Goal: Obtain resource: Download file/media

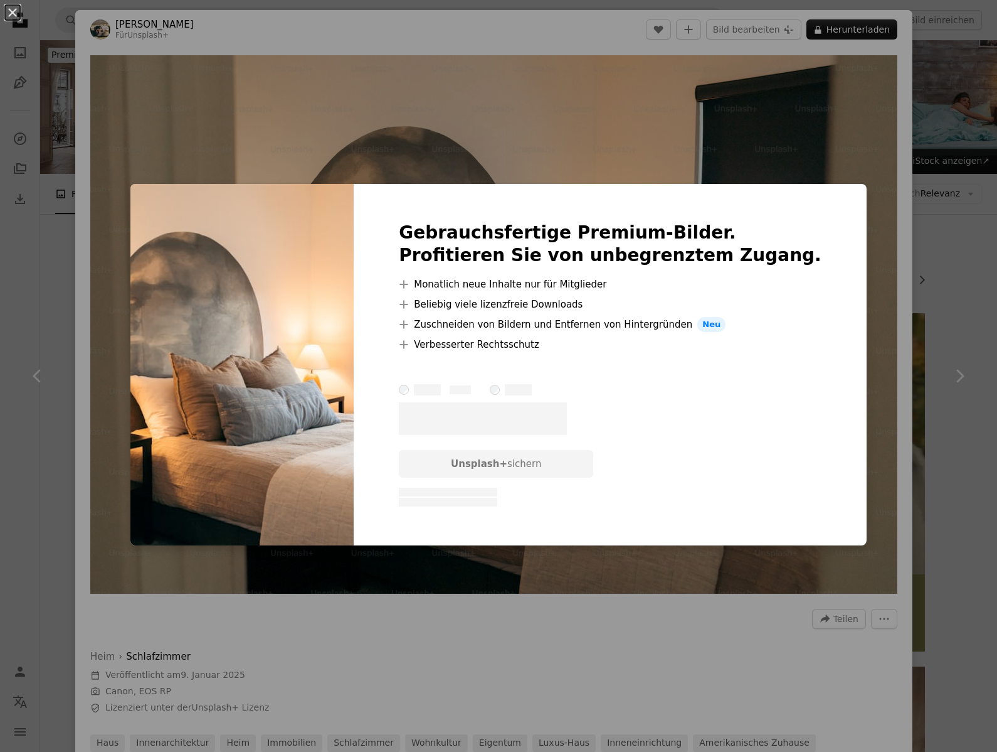
scroll to position [1568, 0]
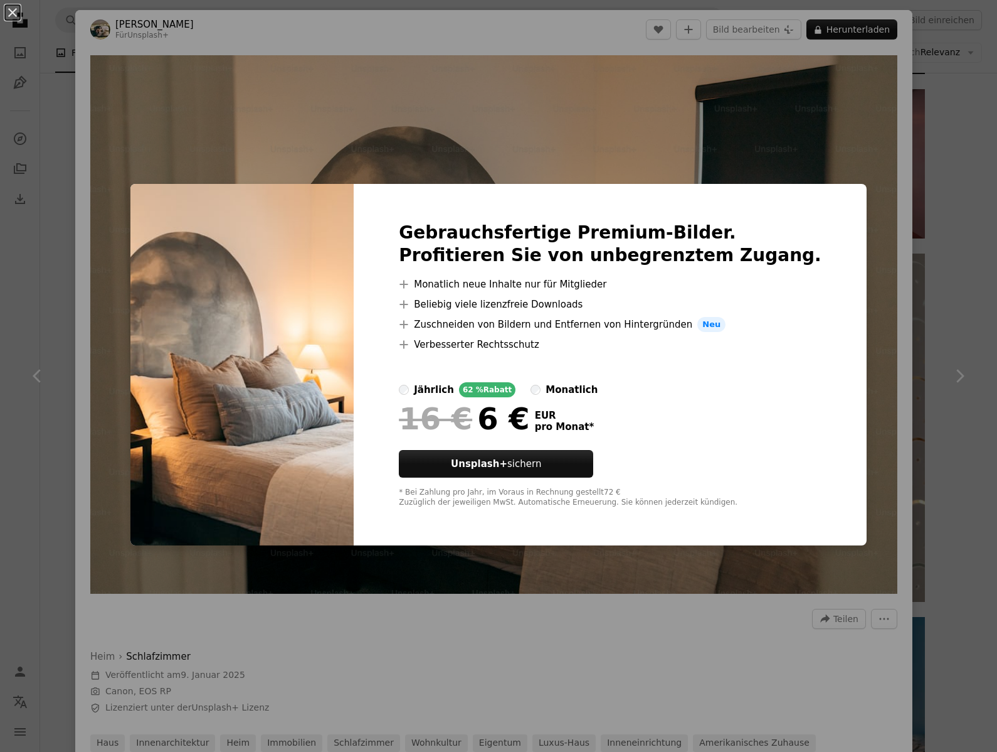
click at [712, 143] on div "An X shape Gebrauchsfertige Premium-Bilder. Profitieren Sie von unbegrenztem Zu…" at bounding box center [498, 376] width 997 height 752
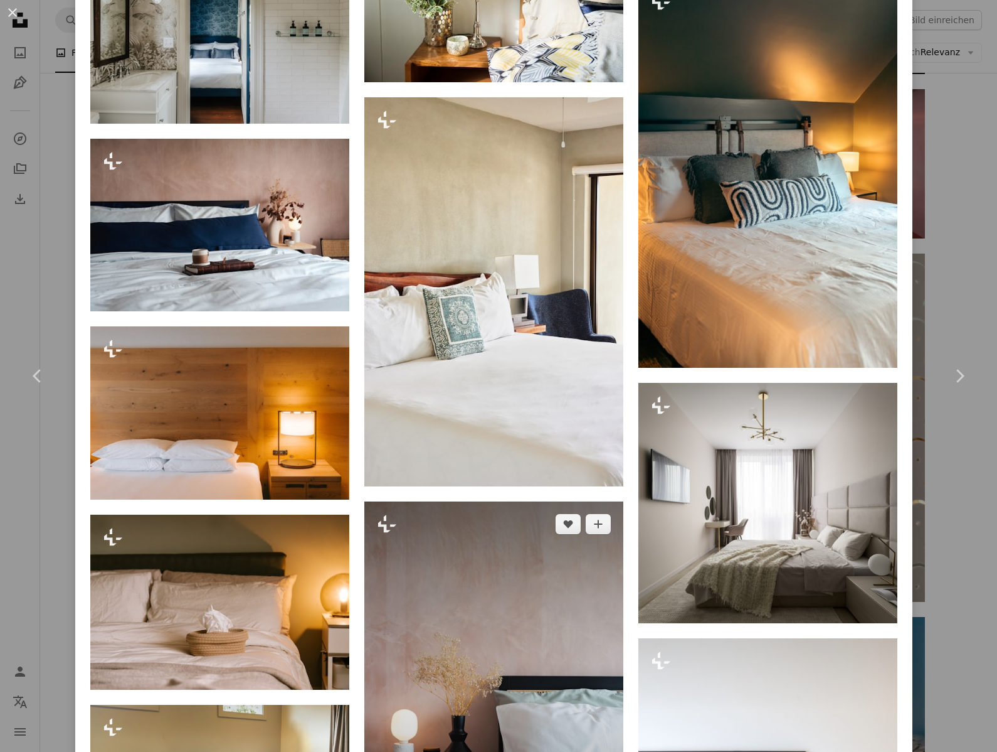
scroll to position [3535, 0]
